Goal: Task Accomplishment & Management: Manage account settings

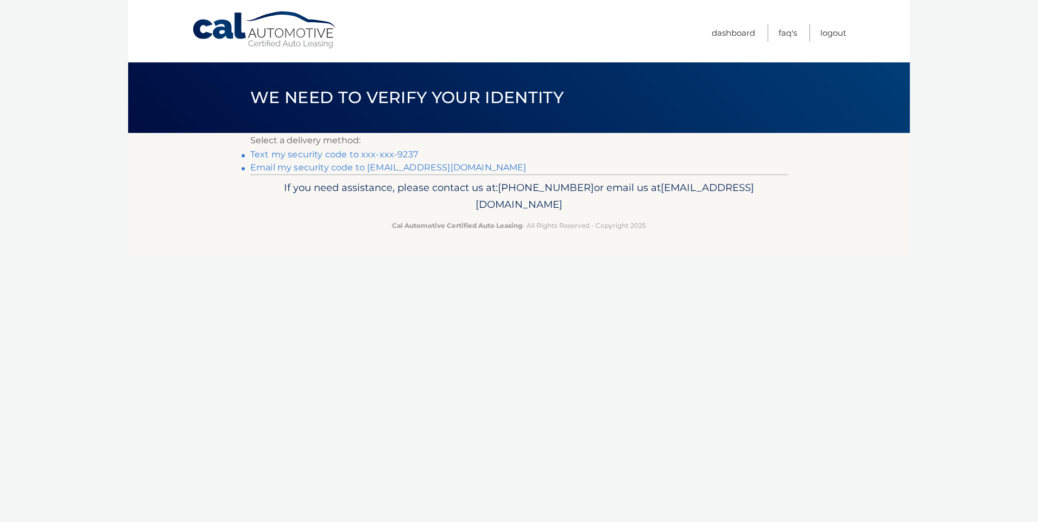
click at [331, 152] on link "Text my security code to xxx-xxx-9237" at bounding box center [334, 154] width 168 height 10
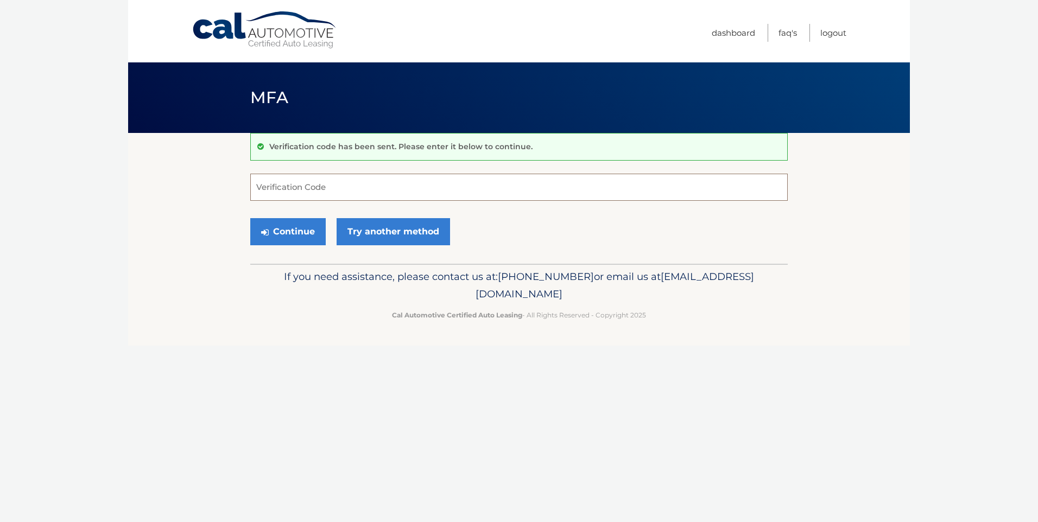
click at [299, 187] on input "Verification Code" at bounding box center [519, 187] width 538 height 27
type input "473202"
click at [301, 233] on button "Continue" at bounding box center [287, 231] width 75 height 27
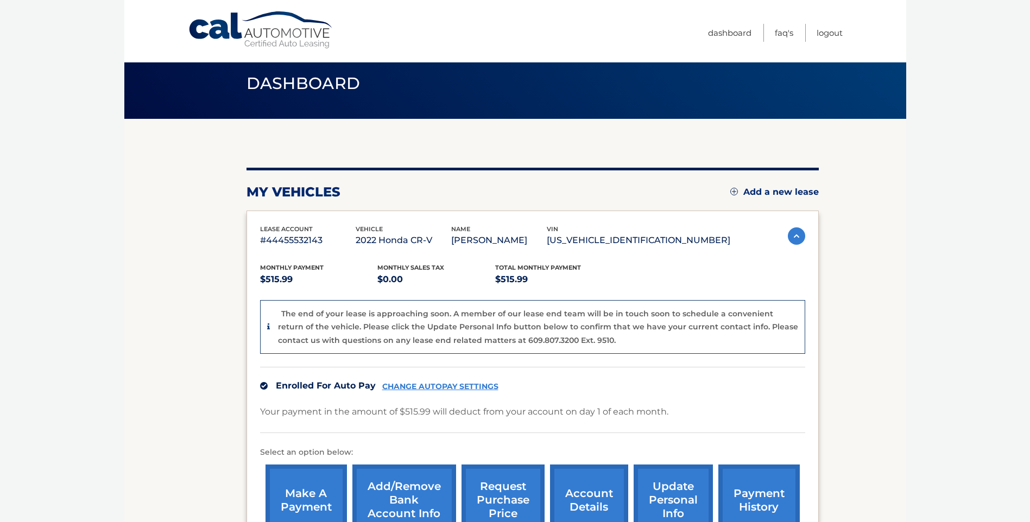
scroll to position [109, 0]
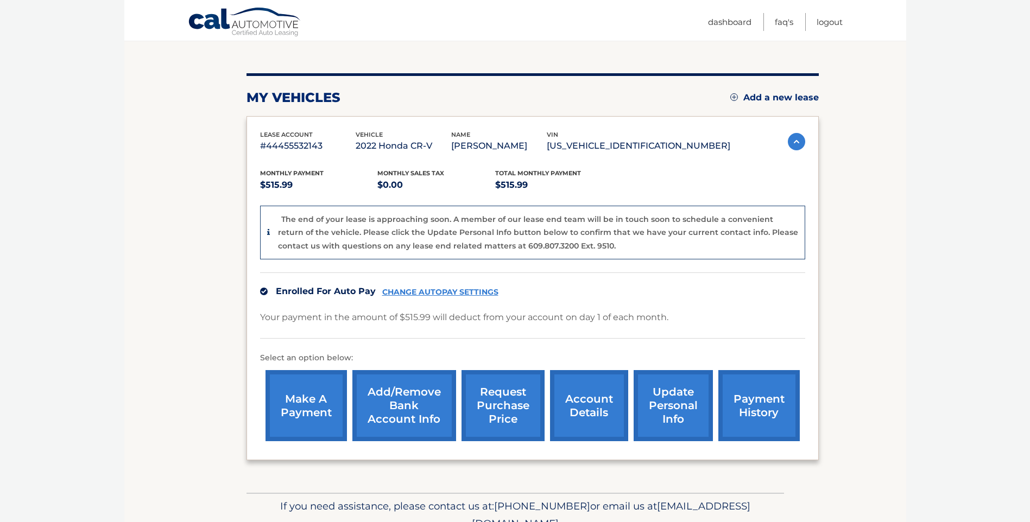
click at [593, 403] on link "account details" at bounding box center [589, 405] width 78 height 71
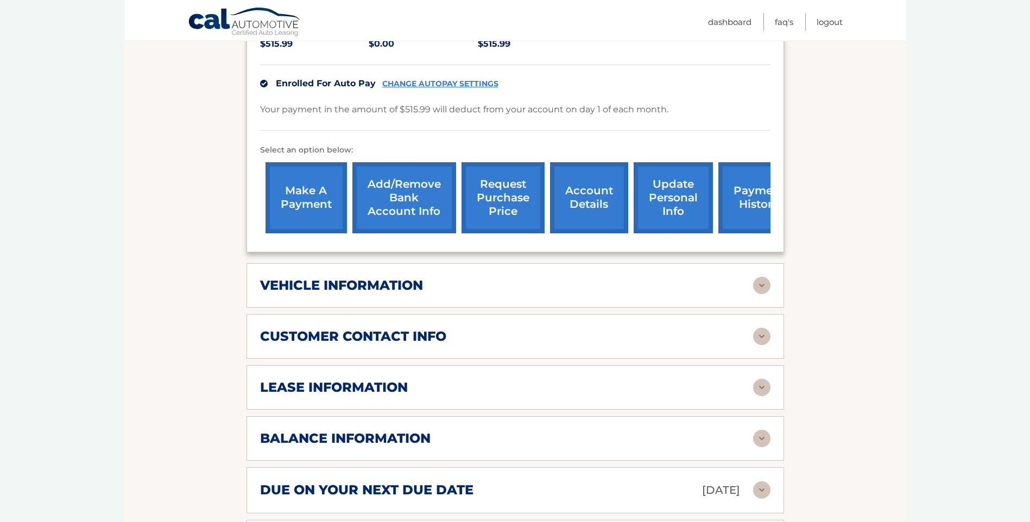
scroll to position [316, 0]
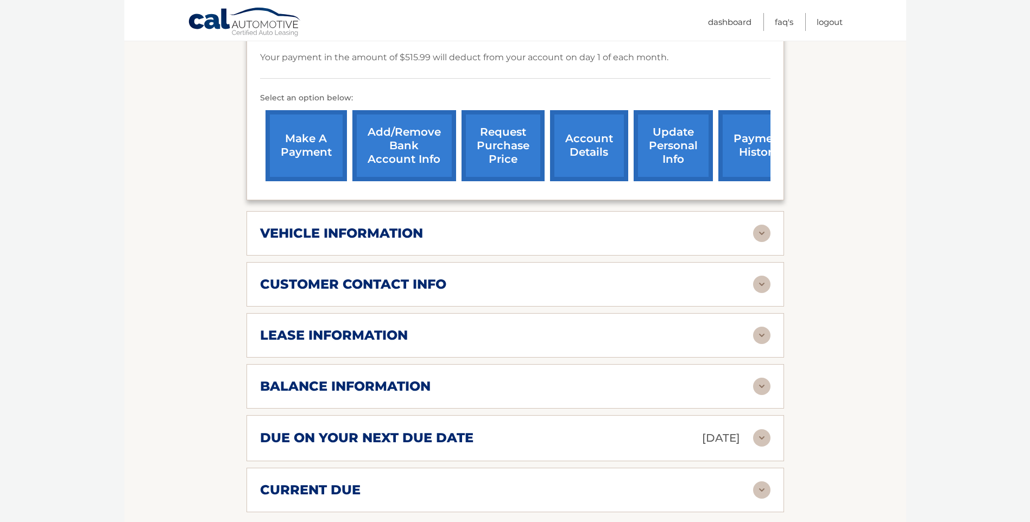
click at [760, 333] on img at bounding box center [761, 335] width 17 height 17
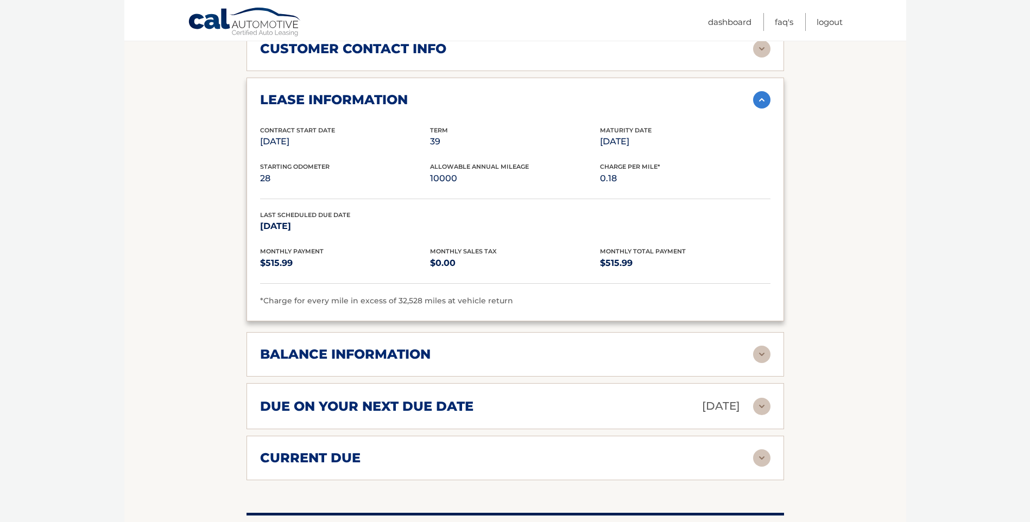
scroll to position [593, 0]
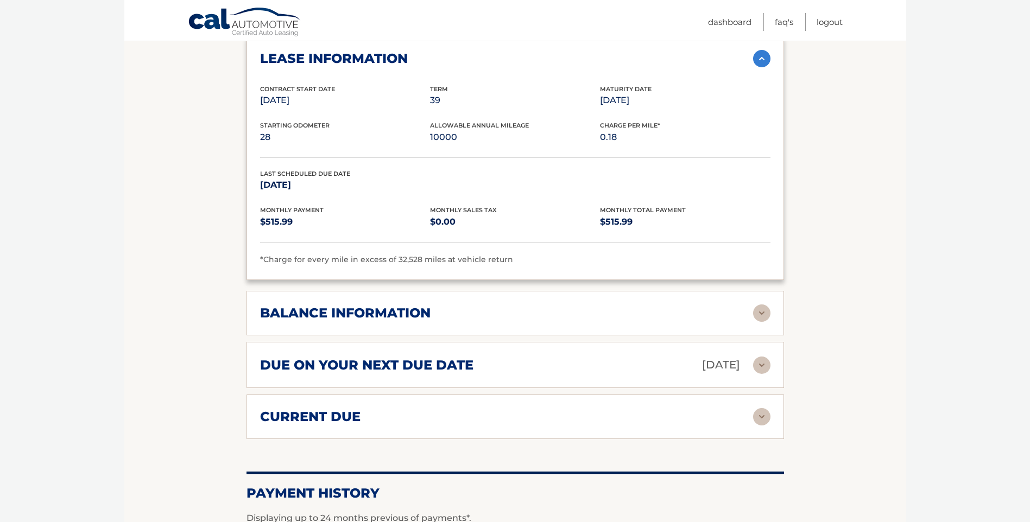
click at [759, 314] on img at bounding box center [761, 313] width 17 height 17
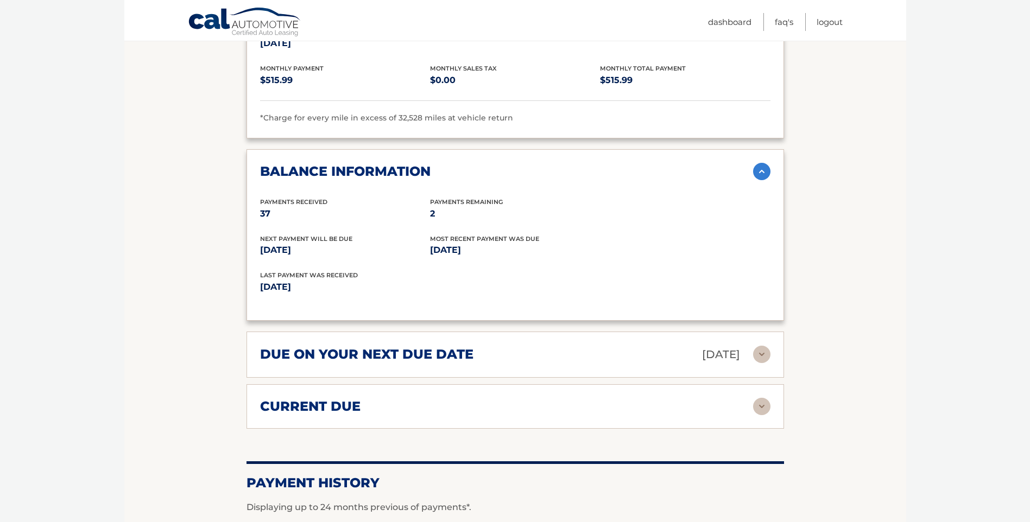
scroll to position [748, 0]
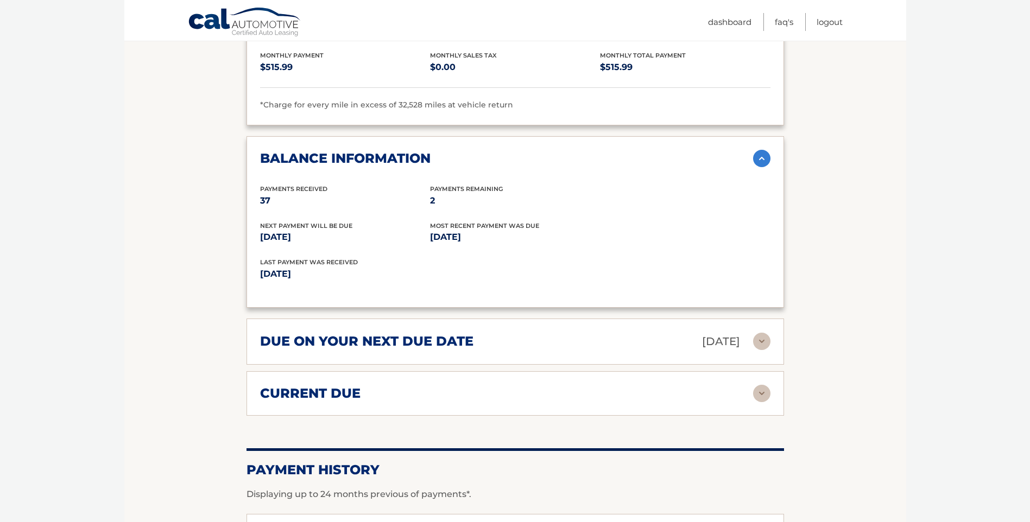
click at [756, 342] on img at bounding box center [761, 341] width 17 height 17
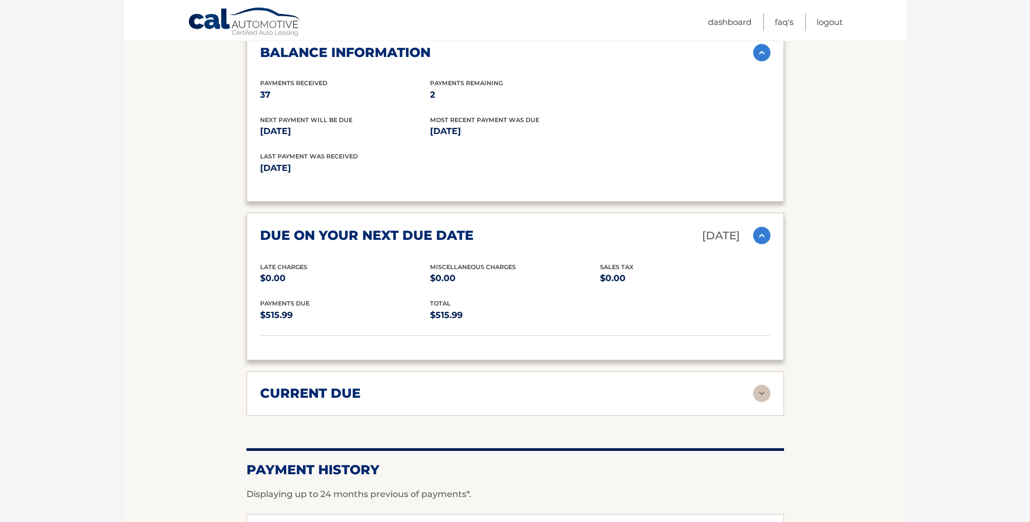
scroll to position [898, 0]
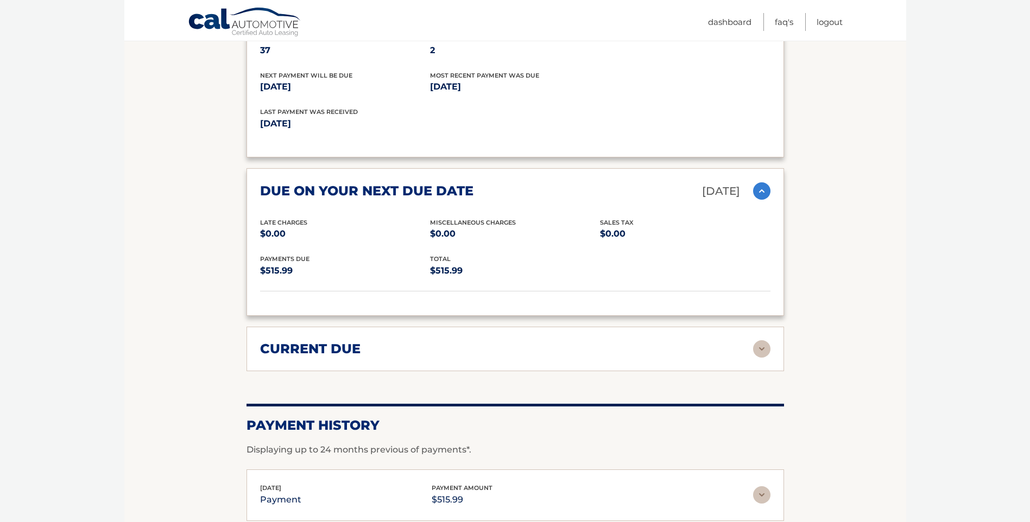
click at [758, 348] on img at bounding box center [761, 348] width 17 height 17
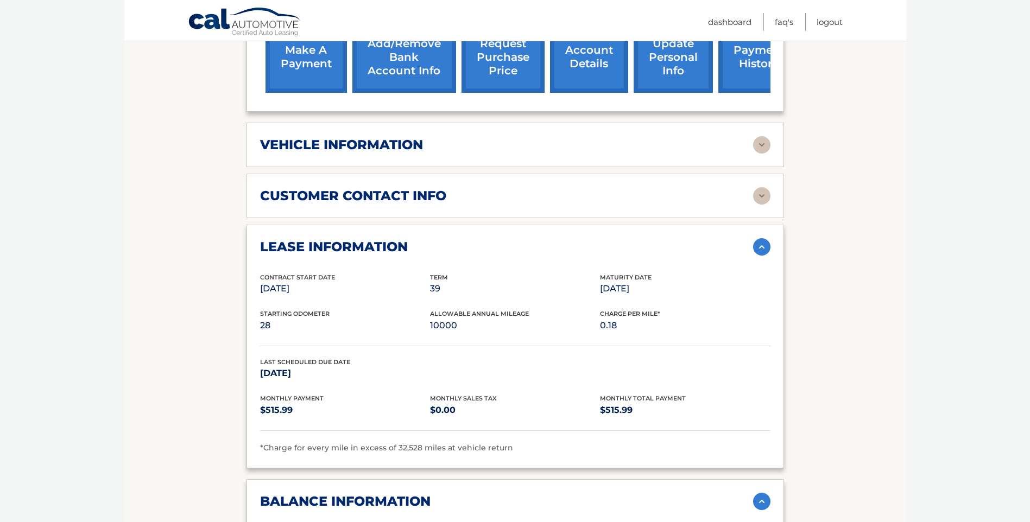
scroll to position [266, 0]
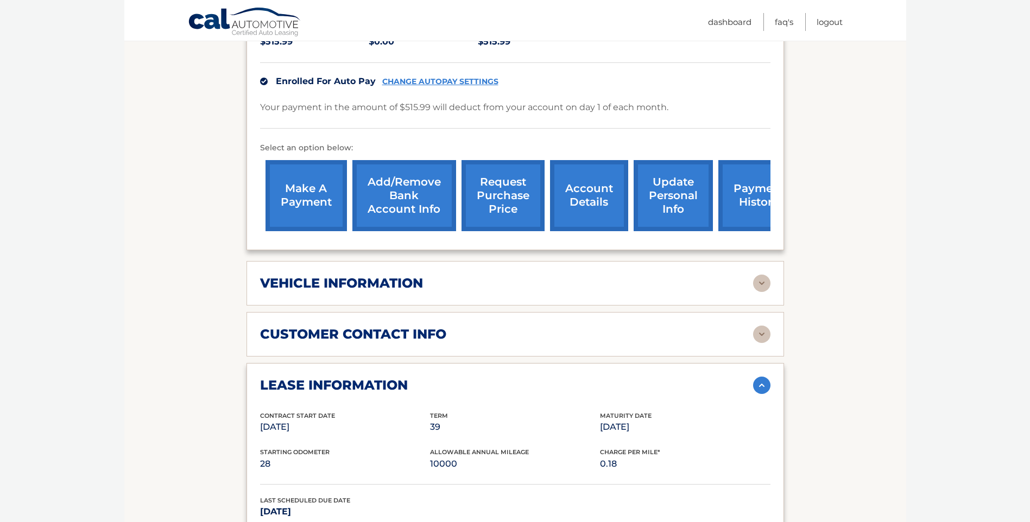
click at [497, 193] on link "request purchase price" at bounding box center [503, 195] width 83 height 71
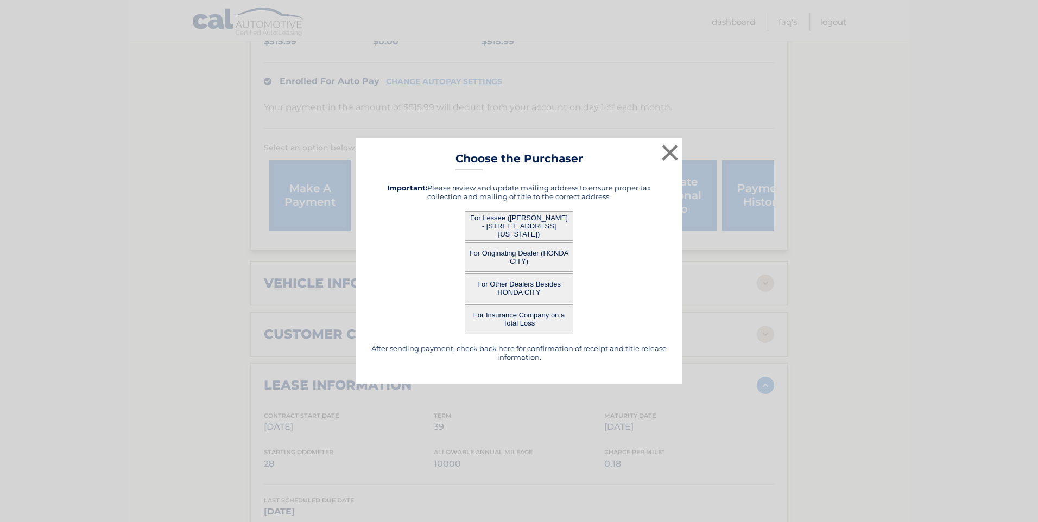
click at [526, 226] on button "For Lessee ([PERSON_NAME] - [STREET_ADDRESS][US_STATE])" at bounding box center [519, 226] width 109 height 30
click at [529, 229] on button "For Lessee ([PERSON_NAME] - [STREET_ADDRESS][US_STATE])" at bounding box center [519, 226] width 109 height 30
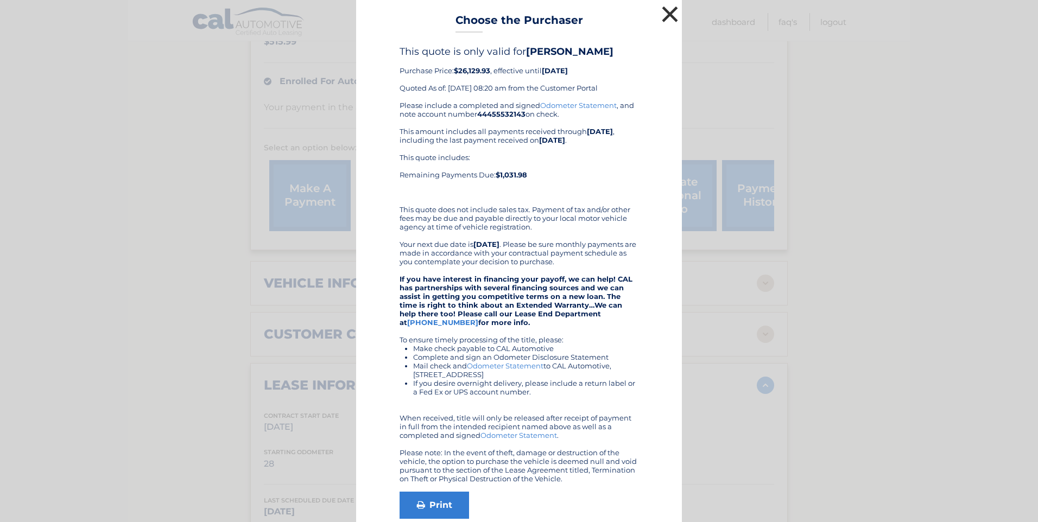
click at [667, 14] on button "×" at bounding box center [670, 14] width 22 height 22
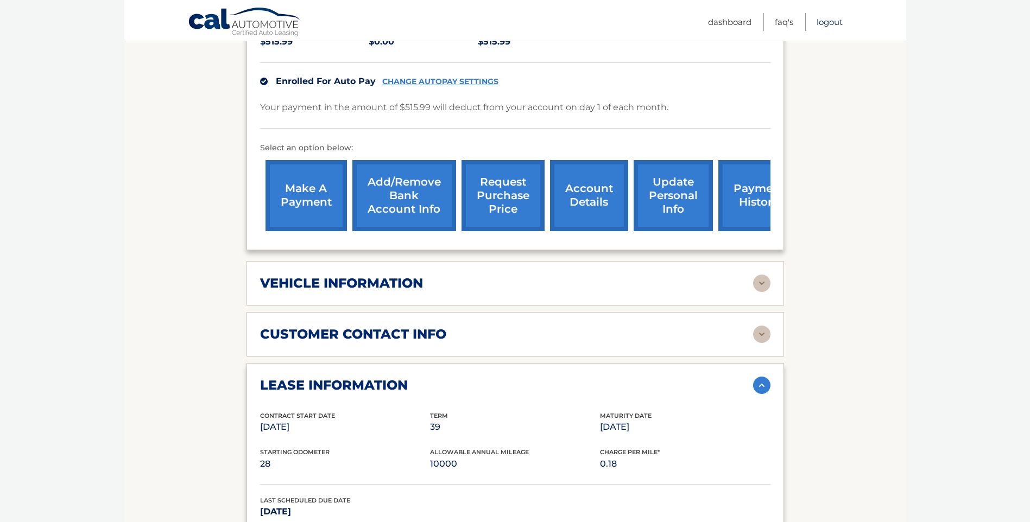
click at [825, 22] on link "Logout" at bounding box center [830, 22] width 26 height 18
